Goal: Information Seeking & Learning: Learn about a topic

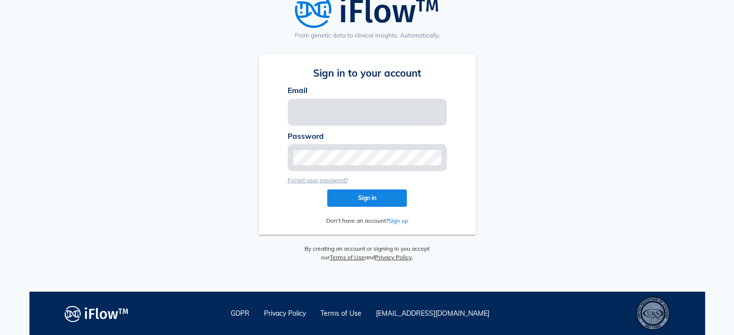
type input "[EMAIL_ADDRESS][PERSON_NAME][DOMAIN_NAME]"
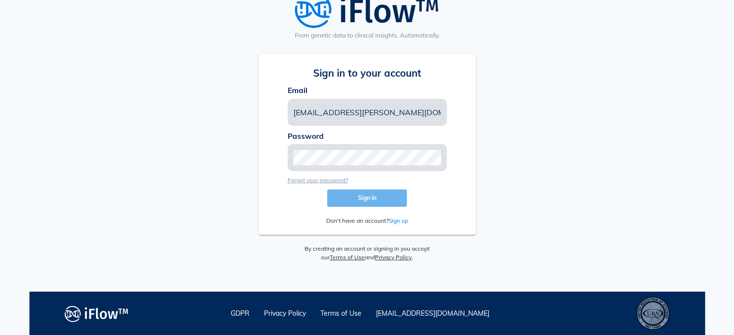
click at [374, 194] on button "Sign in" at bounding box center [367, 198] width 80 height 17
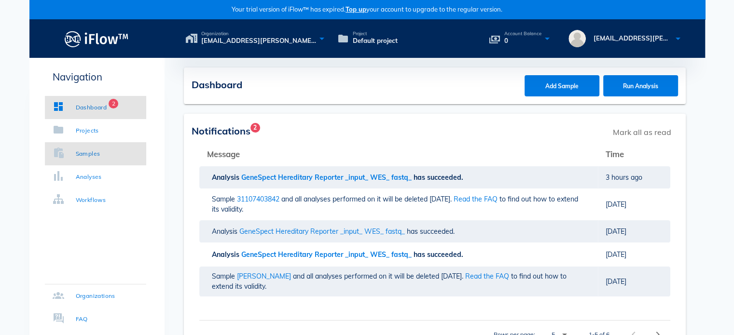
click at [93, 152] on div "Samples" at bounding box center [88, 154] width 25 height 10
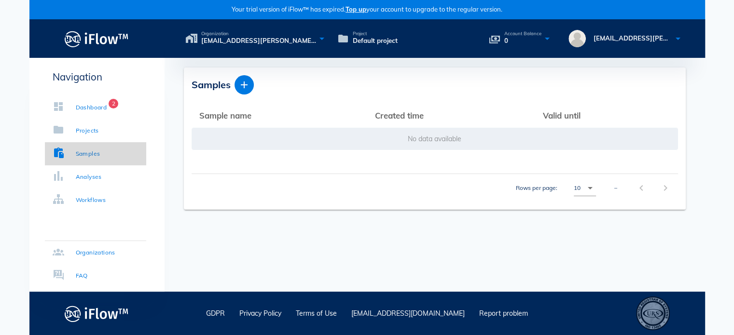
click at [98, 156] on div "Samples" at bounding box center [88, 154] width 25 height 10
click at [372, 43] on span "Default project" at bounding box center [375, 41] width 45 height 10
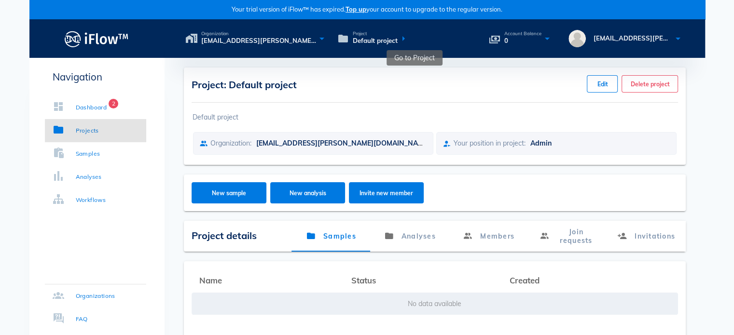
click at [398, 38] on icon at bounding box center [404, 38] width 12 height 14
click at [405, 37] on icon at bounding box center [404, 38] width 12 height 14
click at [402, 39] on icon at bounding box center [404, 38] width 12 height 14
click at [409, 59] on div "Project: Default project Edit Delete project Default project Organization: [EMA…" at bounding box center [435, 221] width 541 height 327
click at [378, 37] on span "Default project" at bounding box center [375, 41] width 45 height 10
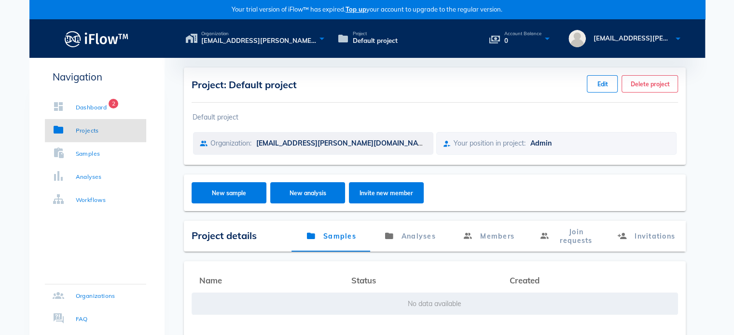
drag, startPoint x: 357, startPoint y: 62, endPoint x: 255, endPoint y: 140, distance: 128.4
click at [355, 63] on div "Project: Default project Edit Delete project Default project Organization: [EMA…" at bounding box center [435, 221] width 541 height 327
click at [89, 221] on div "Navigation Dashboard 2 Projects Samples Analyses Workflows Organizations FAQ" at bounding box center [96, 221] width 135 height 327
click at [97, 124] on link "Projects" at bounding box center [95, 130] width 101 height 23
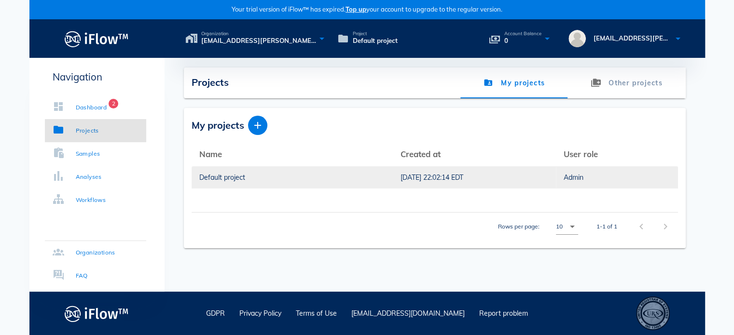
click at [309, 179] on div "Default project" at bounding box center [292, 178] width 186 height 22
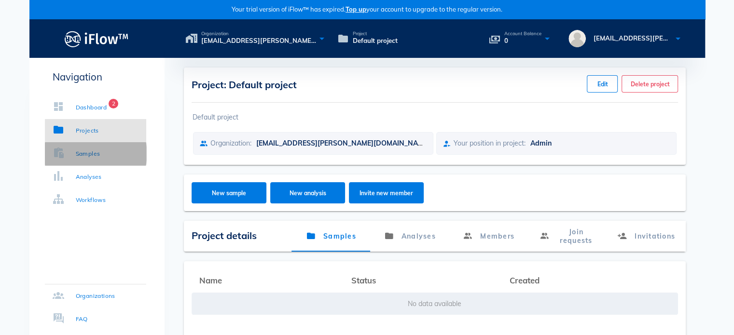
click at [90, 153] on div "Samples" at bounding box center [88, 154] width 25 height 10
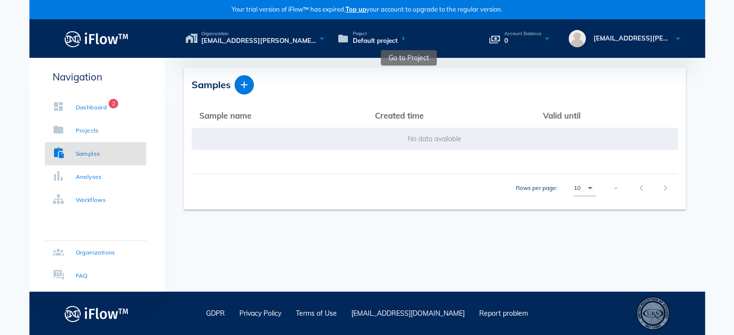
click at [381, 44] on span "Default project" at bounding box center [375, 41] width 45 height 10
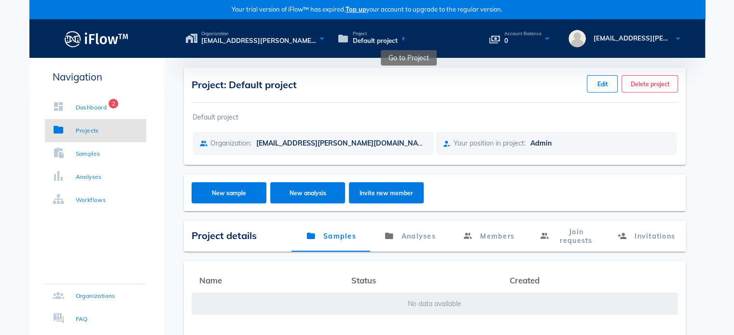
click at [399, 40] on icon at bounding box center [404, 38] width 12 height 14
click at [535, 31] on span "Account Balance" at bounding box center [522, 33] width 37 height 5
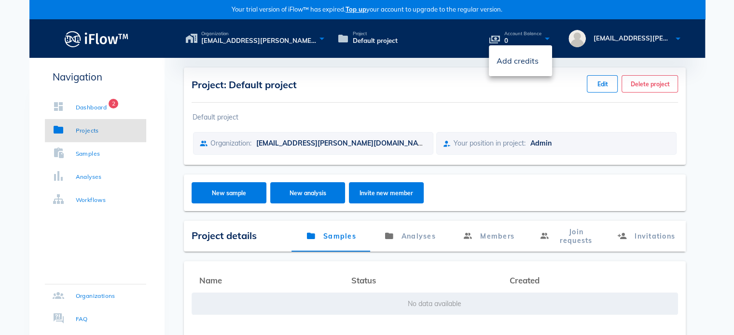
click at [523, 34] on span "Account Balance" at bounding box center [522, 33] width 37 height 5
click at [224, 26] on div "Organization [EMAIL_ADDRESS][PERSON_NAME][DOMAIN_NAME]'s organization Project D…" at bounding box center [435, 38] width 541 height 39
click at [221, 44] on span "[EMAIL_ADDRESS][PERSON_NAME][DOMAIN_NAME]'s organization" at bounding box center [258, 41] width 115 height 10
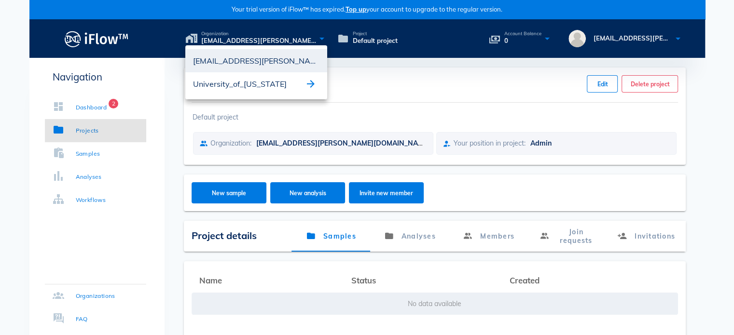
drag, startPoint x: 234, startPoint y: 82, endPoint x: 228, endPoint y: 84, distance: 6.3
click at [233, 83] on div "University_of_[US_STATE]" at bounding box center [249, 83] width 112 height 15
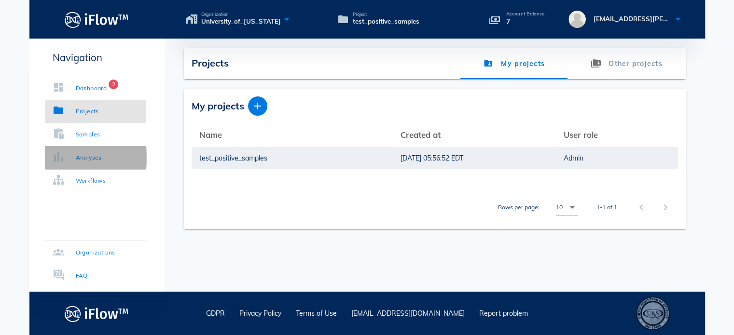
click at [87, 155] on div "Analyses" at bounding box center [89, 158] width 26 height 10
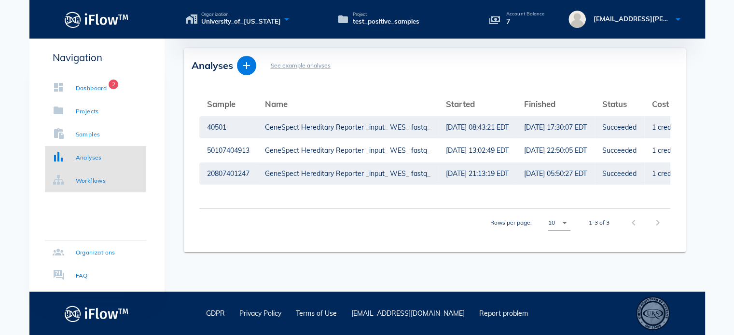
click at [91, 183] on div "Workflows" at bounding box center [91, 181] width 30 height 10
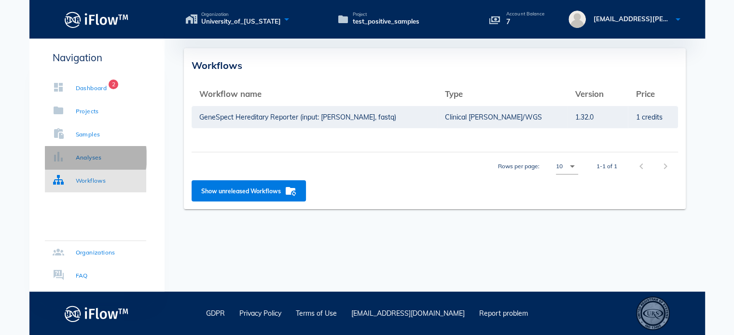
click at [82, 153] on div "Analyses" at bounding box center [89, 158] width 26 height 10
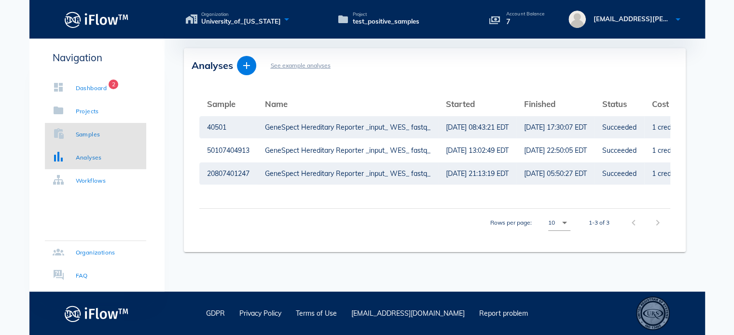
click at [82, 130] on div "Samples" at bounding box center [88, 135] width 25 height 10
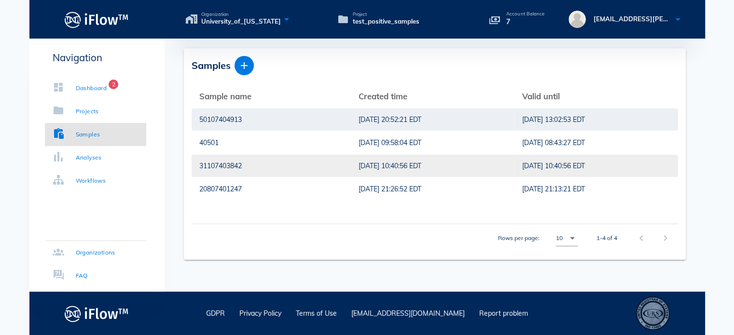
click at [391, 169] on div "[DATE] 10:40:56 EDT" at bounding box center [433, 166] width 148 height 22
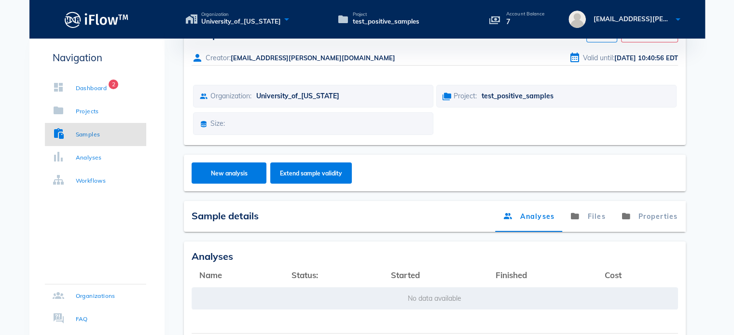
scroll to position [48, 0]
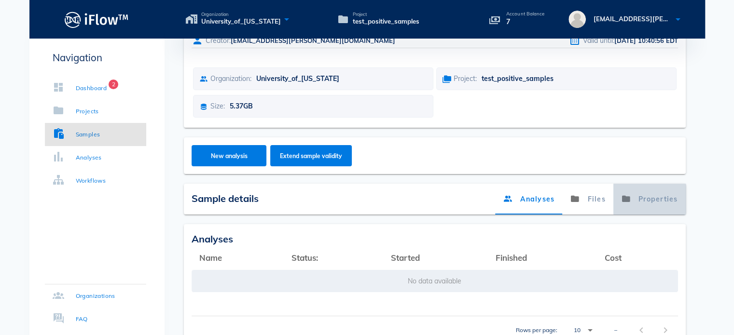
click at [656, 193] on link "Properties" at bounding box center [649, 199] width 72 height 31
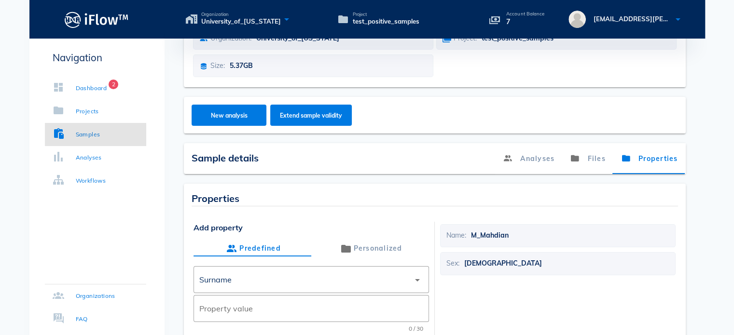
scroll to position [41, 0]
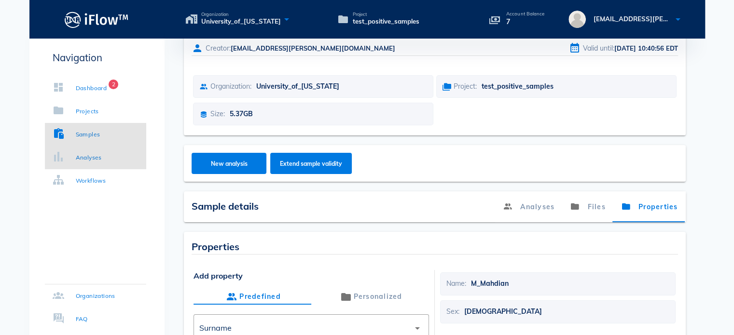
click at [97, 158] on div "Analyses" at bounding box center [89, 158] width 26 height 10
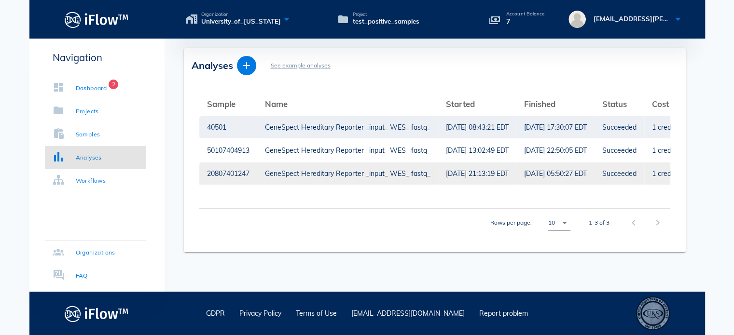
click at [427, 172] on div "GeneSpect Hereditary Reporter _input_ WES_ fastq_" at bounding box center [348, 174] width 166 height 22
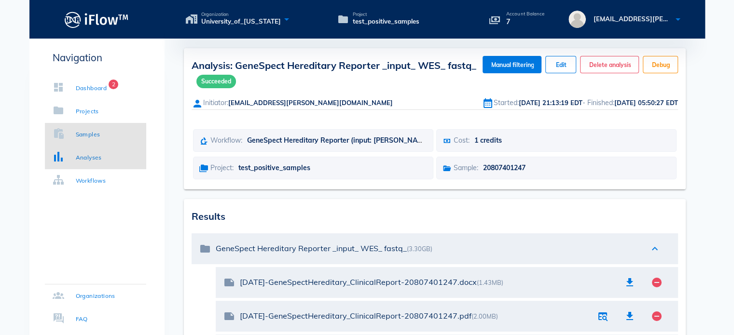
click at [101, 136] on link "Samples" at bounding box center [95, 134] width 101 height 23
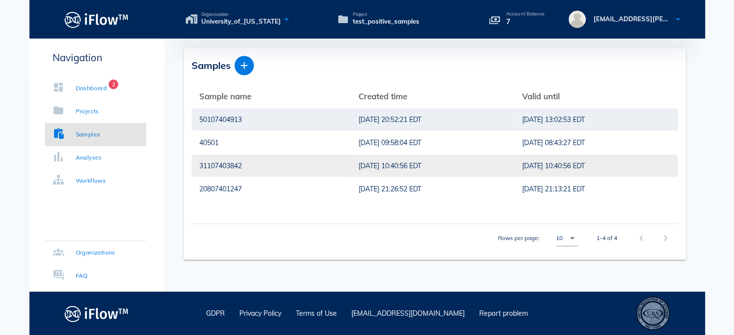
click at [359, 168] on div "[DATE] 10:40:56 EDT" at bounding box center [433, 166] width 148 height 22
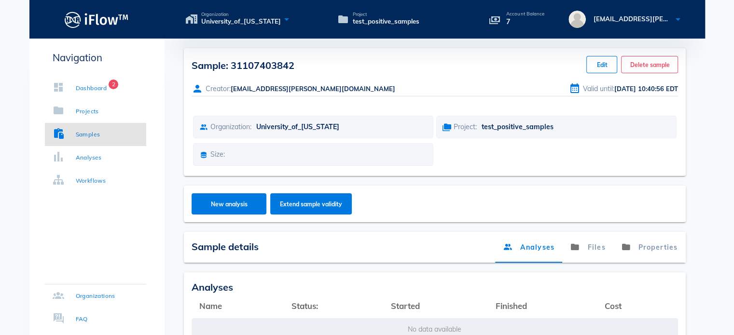
scroll to position [118, 0]
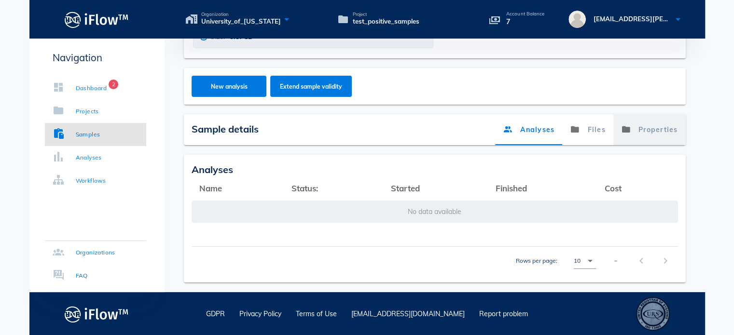
click at [655, 125] on link "Properties" at bounding box center [649, 129] width 72 height 31
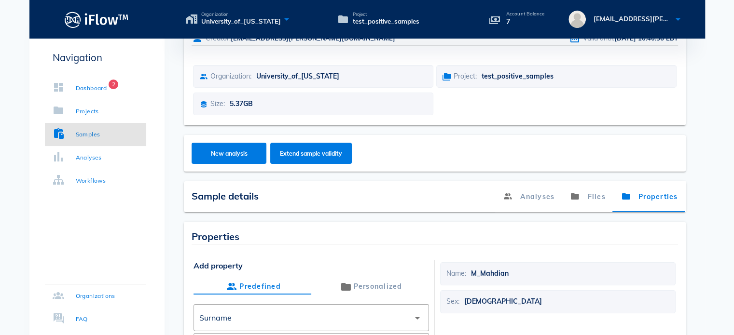
scroll to position [0, 0]
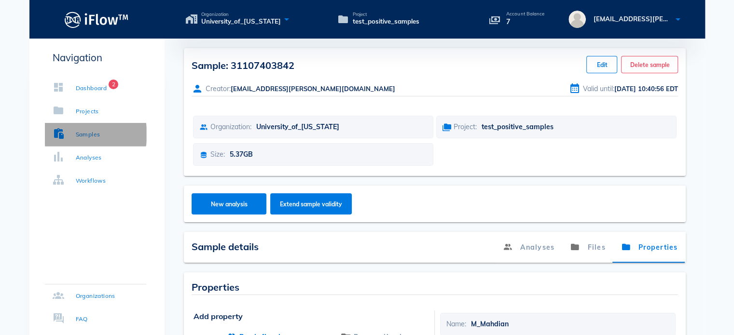
click at [77, 128] on link "Samples" at bounding box center [95, 134] width 101 height 23
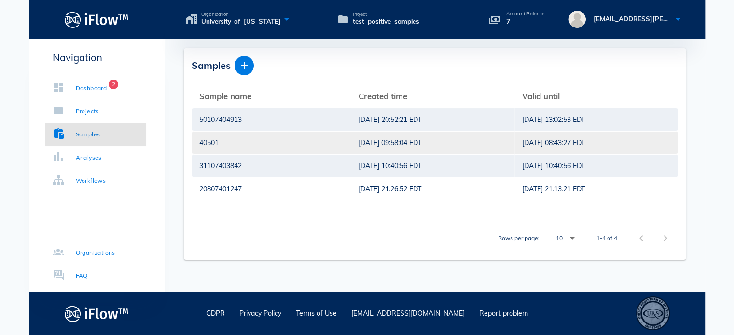
click at [222, 139] on div "40501" at bounding box center [271, 143] width 144 height 22
